Goal: Task Accomplishment & Management: Manage account settings

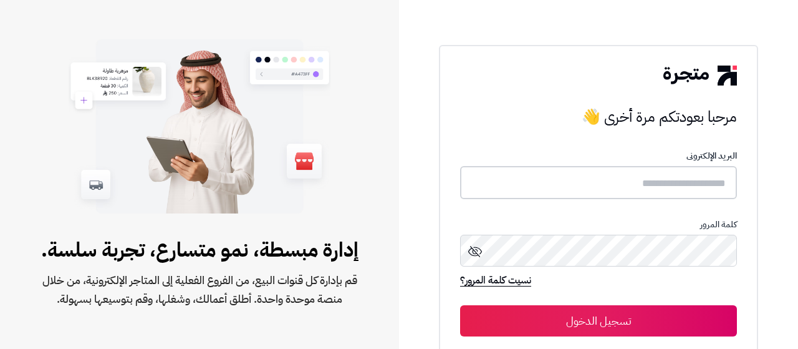
type input "**********"
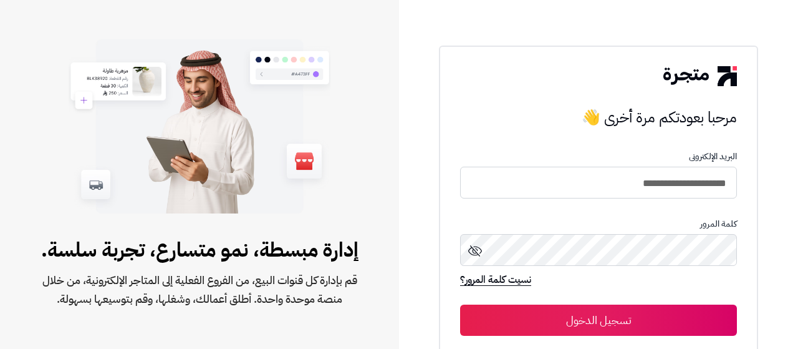
click at [662, 306] on button "تسجيل الدخول" at bounding box center [598, 319] width 277 height 31
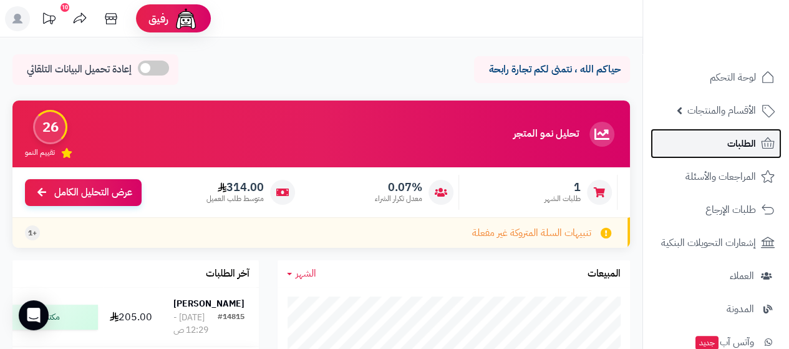
click at [730, 144] on span "الطلبات" at bounding box center [741, 143] width 29 height 17
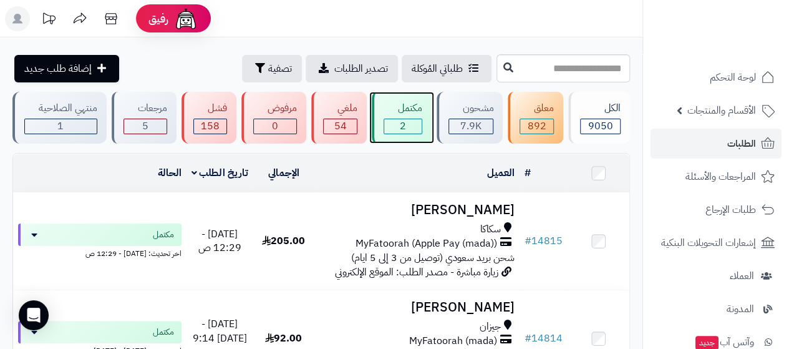
click at [380, 122] on div "مكتمل 2" at bounding box center [402, 118] width 60 height 52
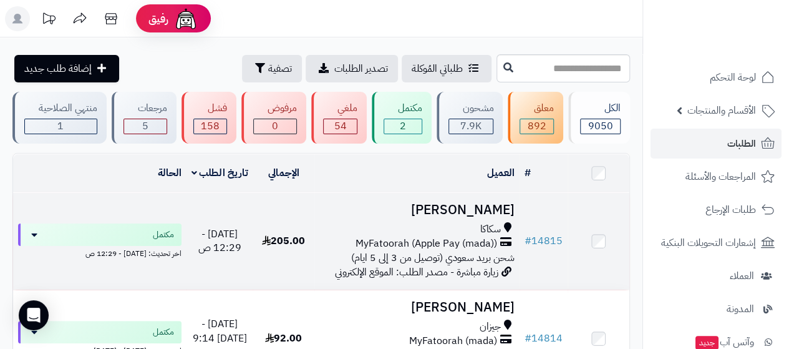
click at [479, 212] on h3 "[PERSON_NAME]" at bounding box center [416, 210] width 195 height 14
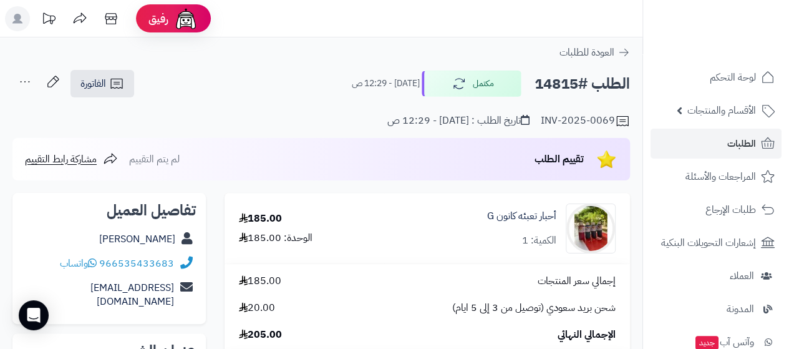
click at [90, 238] on div "وسن الخالدي" at bounding box center [108, 239] width 173 height 24
copy div "وسن الخالدي"
click at [46, 261] on div "966535433683 واتساب" at bounding box center [108, 263] width 173 height 24
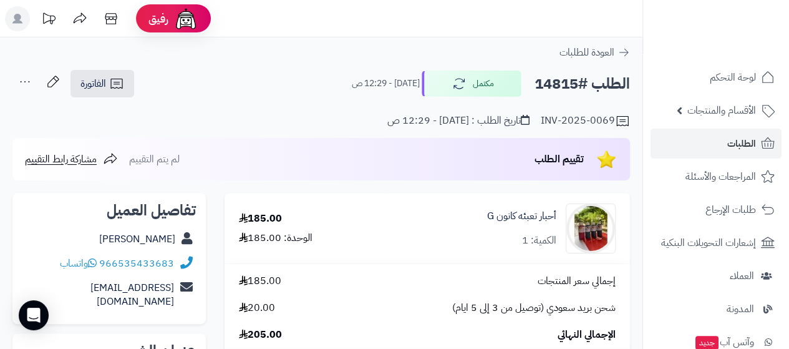
click at [46, 261] on div "966535433683 واتساب" at bounding box center [108, 263] width 173 height 24
copy div "966535433683 واتساب"
click at [46, 261] on div "966535433683 واتساب" at bounding box center [108, 263] width 173 height 24
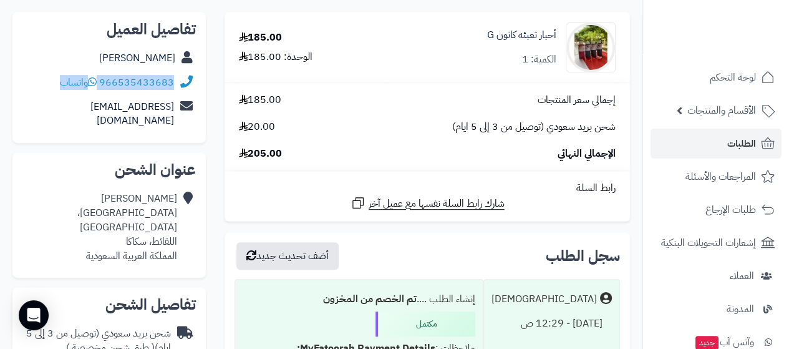
scroll to position [225, 0]
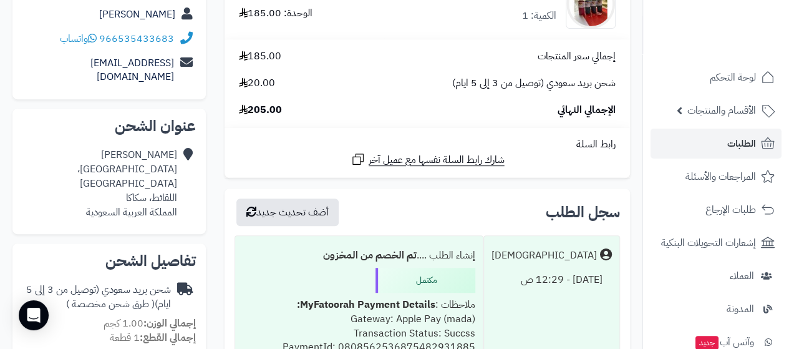
click at [163, 167] on div "وسن الخالدي شارع القبليات، المروج اللقائط، سكاكا المملكة العربية السعودية" at bounding box center [99, 183] width 155 height 71
copy div "اللقائط، سكاكا"
click at [168, 148] on div "وسن الخالدي شارع القبليات، المروج اللقائط، سكاكا المملكة العربية السعودية" at bounding box center [99, 183] width 155 height 71
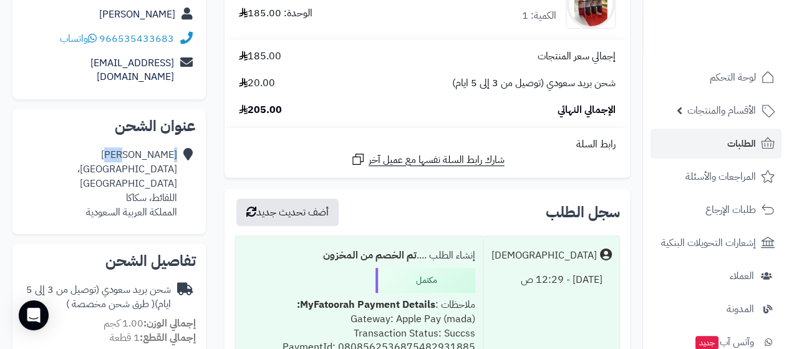
click at [168, 148] on div "وسن الخالدي شارع القبليات، المروج اللقائط، سكاكا المملكة العربية السعودية" at bounding box center [99, 183] width 155 height 71
click at [150, 153] on div "وسن الخالدي شارع القبليات، المروج اللقائط، سكاكا المملكة العربية السعودية" at bounding box center [99, 183] width 155 height 71
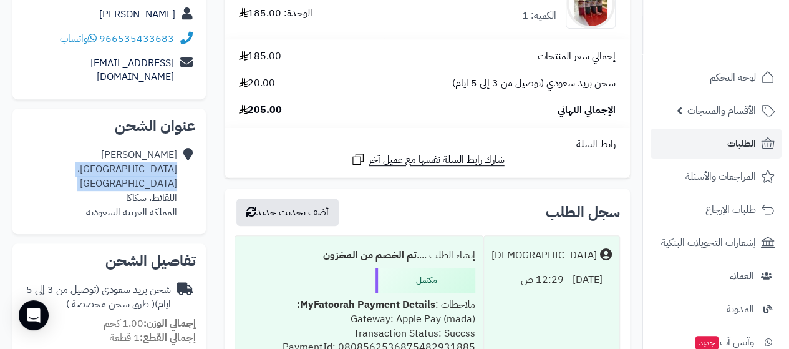
click at [150, 153] on div "وسن الخالدي شارع القبليات، المروج اللقائط، سكاكا المملكة العربية السعودية" at bounding box center [99, 183] width 155 height 71
copy div "شارع القبليات، المروج"
click at [736, 139] on span "الطلبات" at bounding box center [741, 143] width 29 height 17
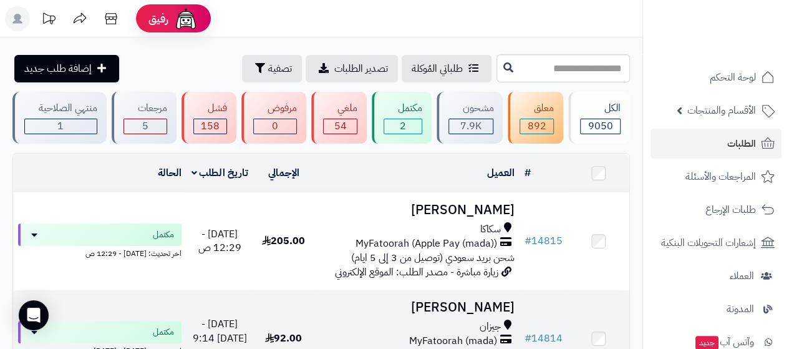
click at [508, 308] on h3 "[PERSON_NAME]" at bounding box center [416, 307] width 195 height 14
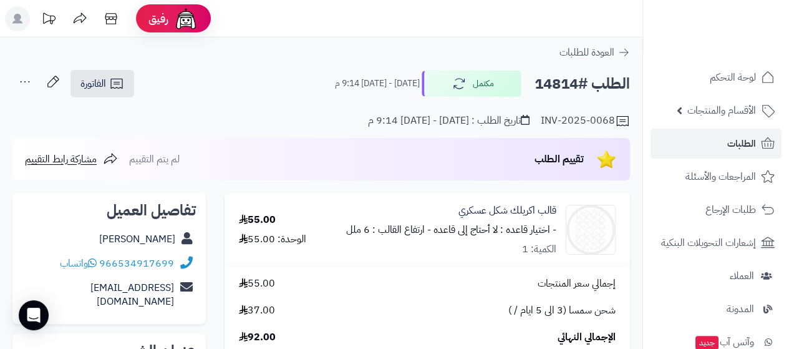
click at [91, 240] on div "جوري الخالدي" at bounding box center [108, 239] width 173 height 24
click at [91, 240] on div "[PERSON_NAME]" at bounding box center [108, 239] width 173 height 24
copy div "[PERSON_NAME]"
click at [37, 266] on div "966534917699 واتساب" at bounding box center [108, 263] width 173 height 24
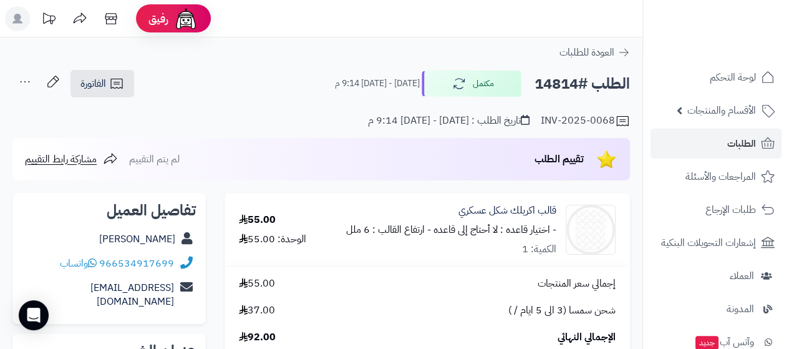
click at [37, 266] on div "966534917699 واتساب" at bounding box center [108, 263] width 173 height 24
copy div "واتساب"
click at [37, 266] on div "966534917699 واتساب" at bounding box center [108, 263] width 173 height 24
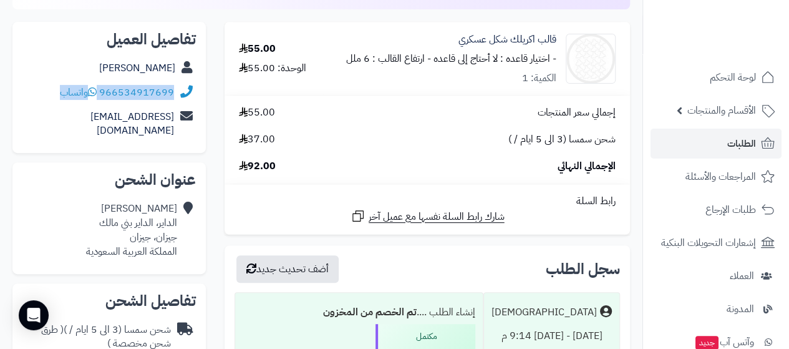
scroll to position [175, 0]
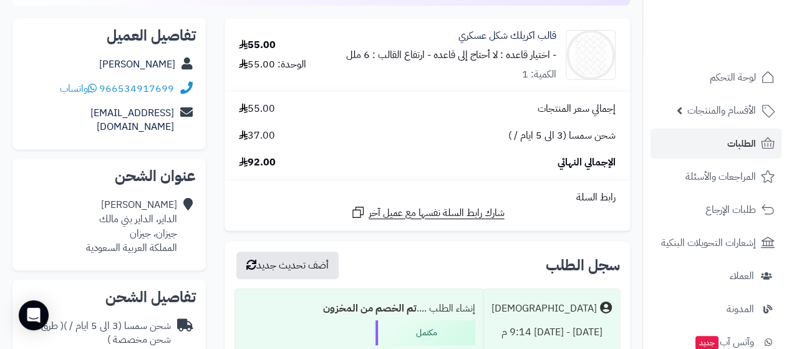
click at [168, 206] on div "جوري الخالدي الداير، الداير بني مالك جيزان، جيزان المملكة العربية السعودية" at bounding box center [131, 226] width 91 height 57
copy div "الداير، الداير بني مالك"
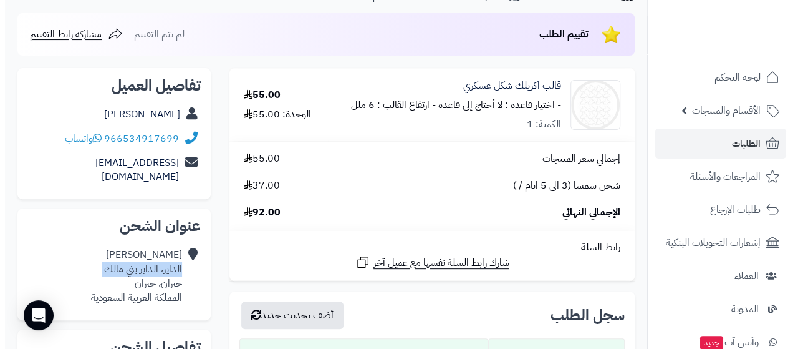
scroll to position [75, 0]
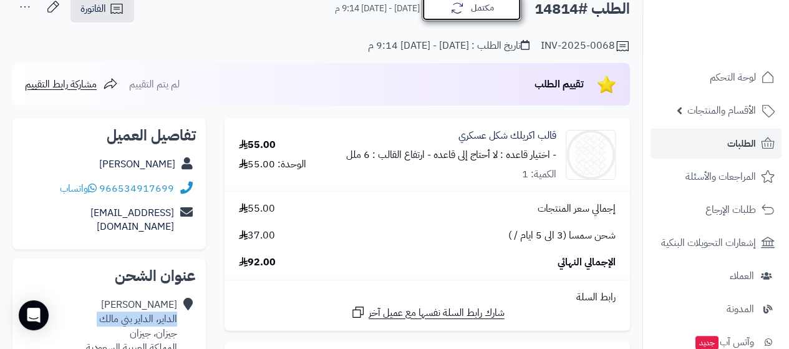
click at [473, 18] on button "مكتمل" at bounding box center [472, 8] width 100 height 26
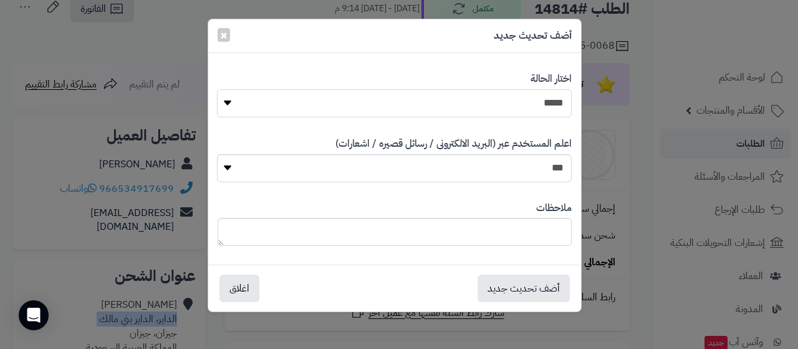
click at [535, 90] on select "**********" at bounding box center [394, 103] width 355 height 28
select select "*"
click at [217, 89] on select "**********" at bounding box center [394, 103] width 355 height 28
click at [526, 288] on button "أضف تحديث جديد" at bounding box center [524, 287] width 92 height 27
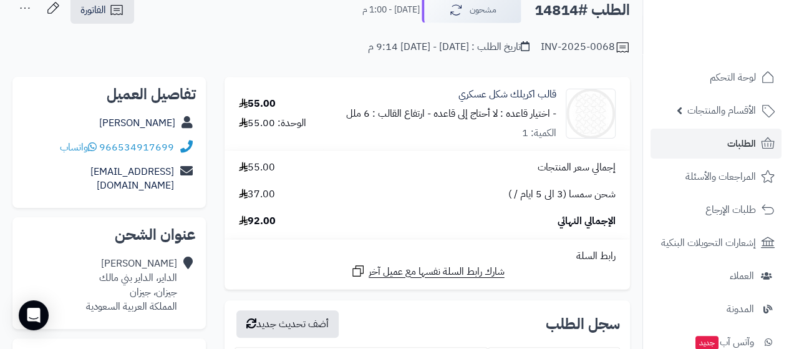
scroll to position [74, 0]
click at [734, 139] on span "الطلبات" at bounding box center [741, 143] width 29 height 17
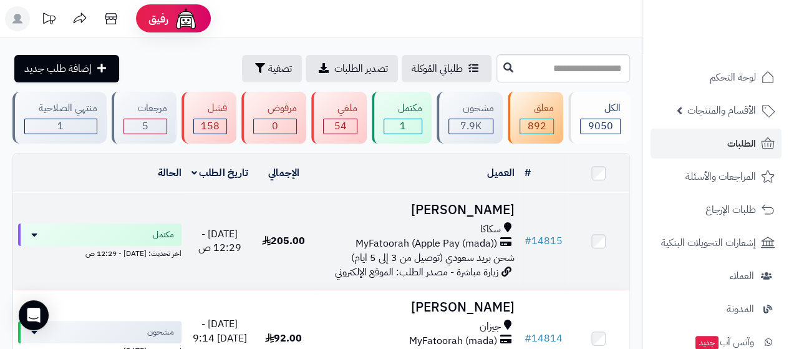
click at [473, 208] on h3 "[PERSON_NAME]" at bounding box center [416, 210] width 195 height 14
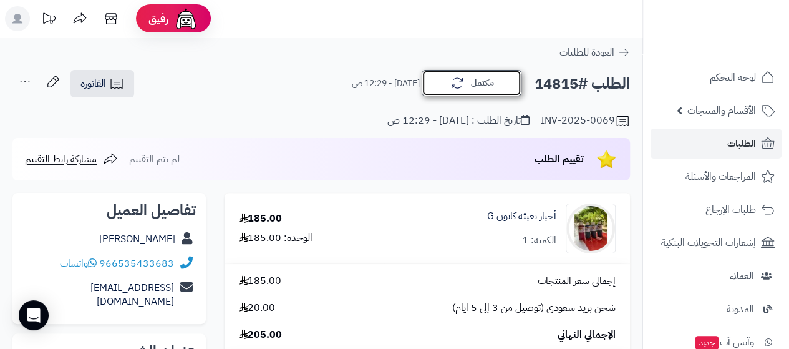
click at [490, 89] on button "مكتمل" at bounding box center [472, 83] width 100 height 26
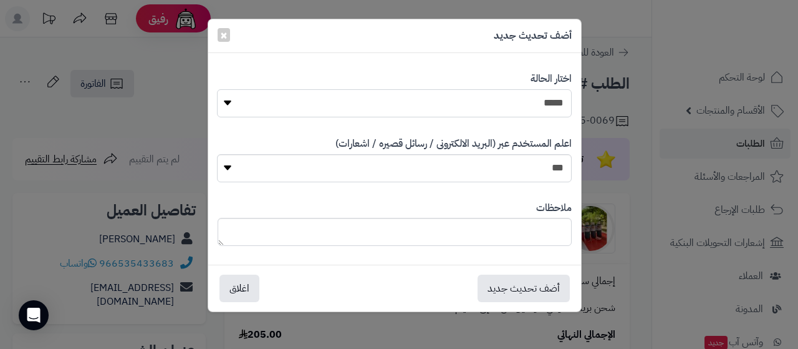
click at [558, 94] on select "**********" at bounding box center [394, 103] width 355 height 28
select select "*"
click at [217, 89] on select "**********" at bounding box center [394, 103] width 355 height 28
click at [544, 294] on button "أضف تحديث جديد" at bounding box center [524, 287] width 92 height 27
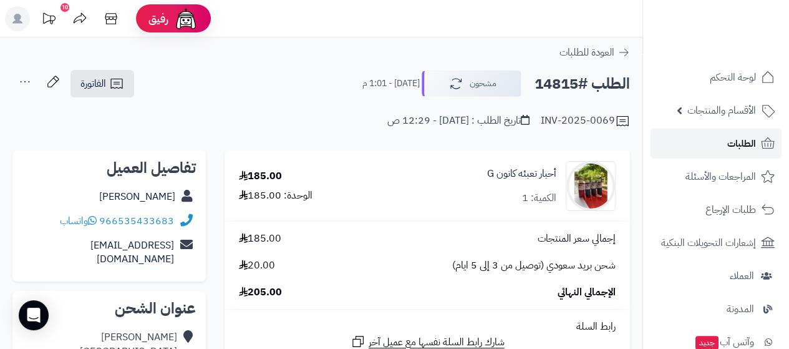
click at [716, 139] on link "الطلبات" at bounding box center [716, 143] width 131 height 30
